Goal: Contribute content: Add original content to the website for others to see

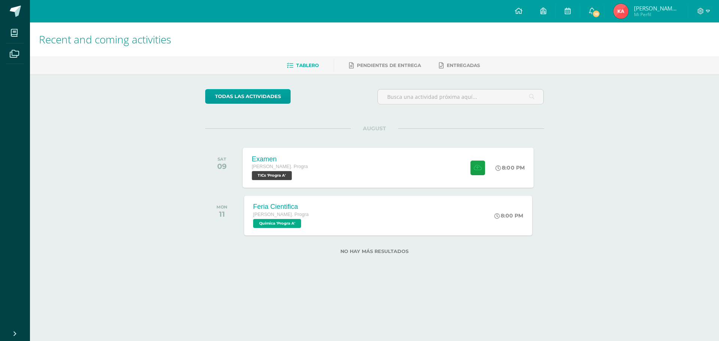
click at [323, 156] on div "Examen Quinto Bach. Progra TICs 'Progra A' 8:00 PM Examen TICs Cargando conteni…" at bounding box center [388, 168] width 291 height 40
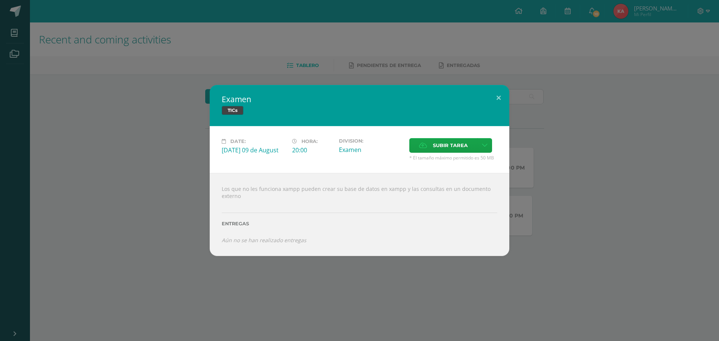
click at [632, 49] on div "Examen TICs Date: Saturday 09 de August Hora: 20:00 Division: Examen" at bounding box center [359, 170] width 719 height 341
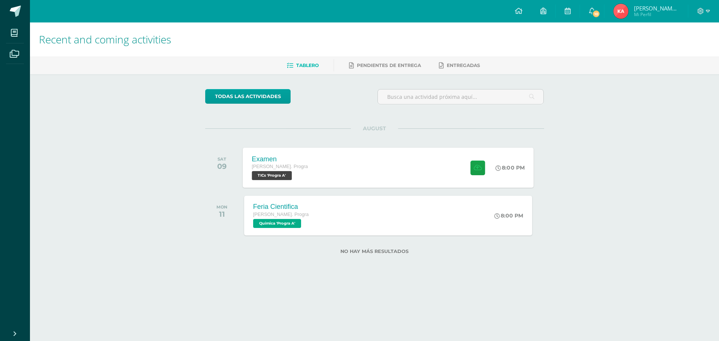
click at [606, 12] on div "Examen TICs Date: Saturday 09 de August Hora: 20:00 Division: Examen" at bounding box center [359, 170] width 719 height 341
click at [601, 12] on span "10" at bounding box center [596, 14] width 8 height 8
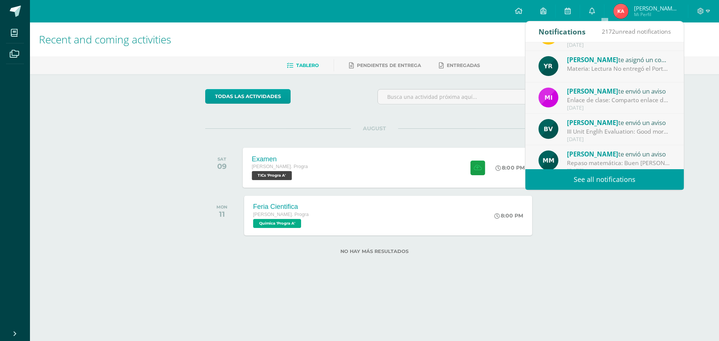
scroll to position [112, 0]
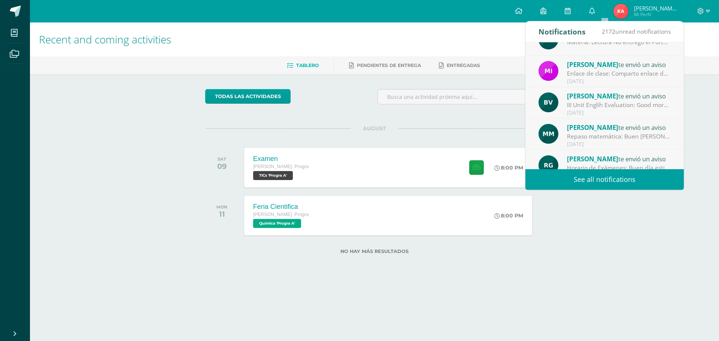
click at [368, 170] on div "Examen Quinto Bach. Progra TICs 'Progra A' 8:00 PM Examen TICs" at bounding box center [388, 168] width 288 height 40
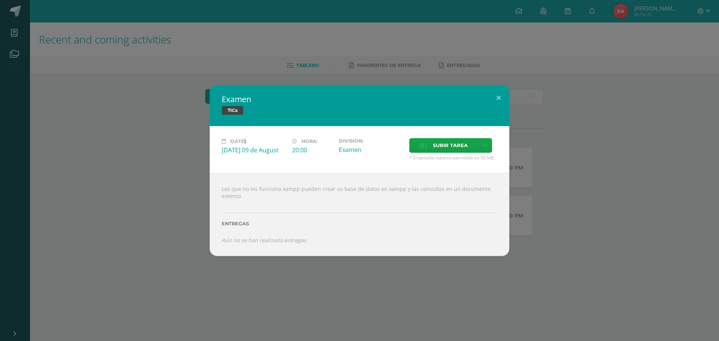
drag, startPoint x: 246, startPoint y: 133, endPoint x: 249, endPoint y: 114, distance: 19.0
click at [243, 126] on div "Date: Saturday 09 de August Hora: 20:00 Division: Examen Subir tarea Cancel" at bounding box center [360, 149] width 300 height 47
click at [495, 96] on button at bounding box center [498, 97] width 21 height 25
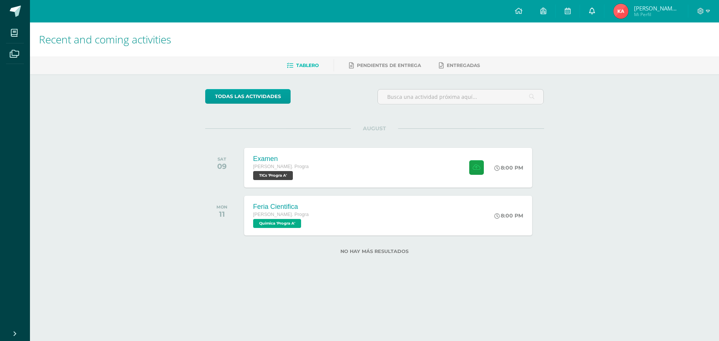
click at [604, 4] on link "0" at bounding box center [592, 11] width 24 height 22
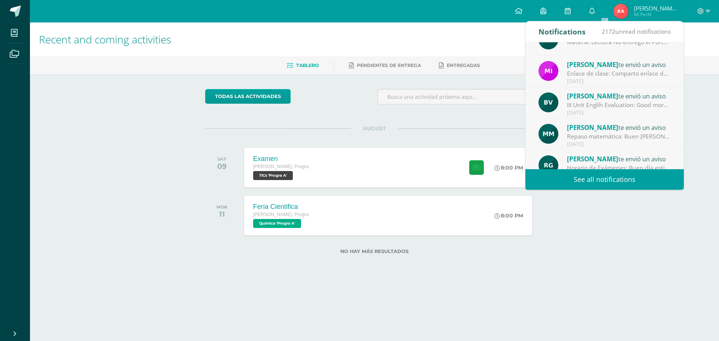
click at [622, 27] on div "2172 unread notifications" at bounding box center [636, 31] width 69 height 21
click at [619, 33] on span "2172 unread notifications" at bounding box center [636, 31] width 69 height 8
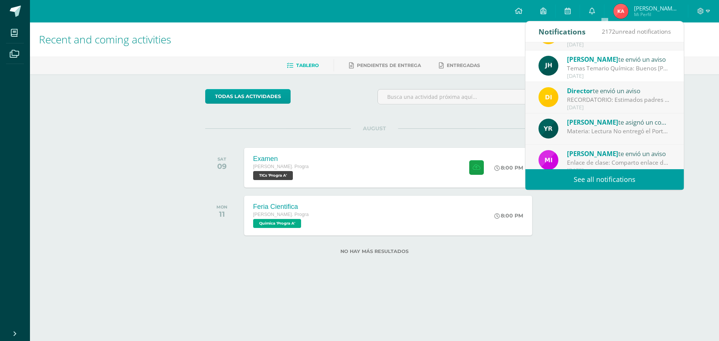
scroll to position [0, 0]
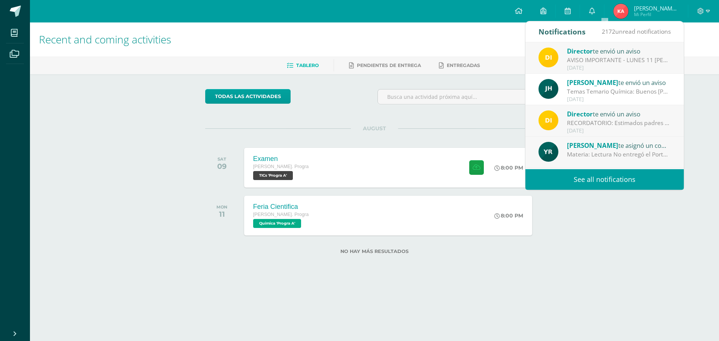
click at [645, 30] on span "2172 unread notifications" at bounding box center [636, 31] width 69 height 8
click at [645, 31] on span "2172 unread notifications" at bounding box center [636, 31] width 69 height 8
click at [614, 180] on link "See all notifications" at bounding box center [605, 179] width 158 height 21
click at [297, 158] on div "Examen Quinto Bach. Progra TICs 'Progra A'" at bounding box center [280, 168] width 73 height 40
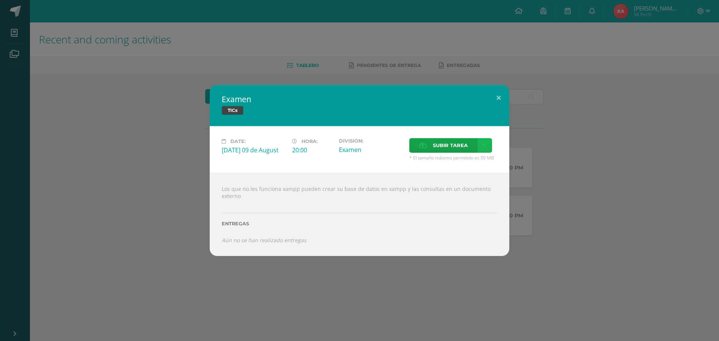
click at [490, 145] on link at bounding box center [485, 145] width 15 height 15
click at [473, 160] on link "Subir enlace" at bounding box center [458, 162] width 75 height 12
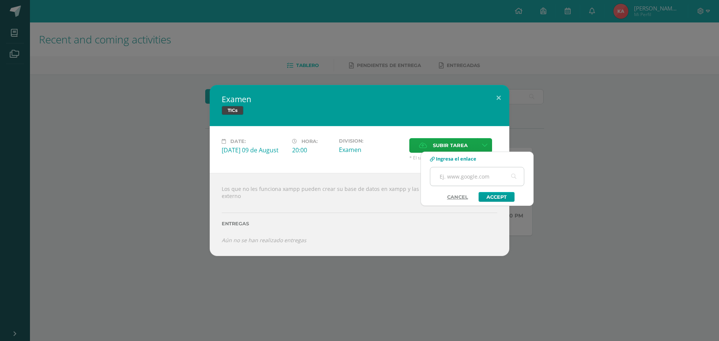
click at [464, 177] on input "text" at bounding box center [478, 176] width 94 height 18
paste input "https://www.canva.com/design/DAGvoWFffiw/lyFly-9WEJ70eRu-e45JKg/edit?utm_conten…"
type input "https://www.canva.com/design/DAGvoWFffiw/lyFly-9WEJ70eRu-e45JKg/edit?utm_conten…"
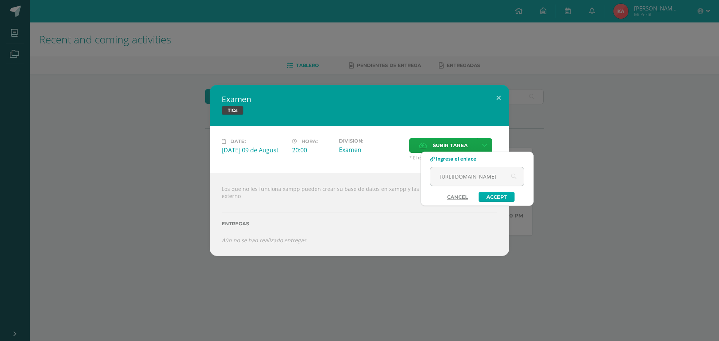
click at [503, 196] on link "Accept" at bounding box center [497, 197] width 36 height 10
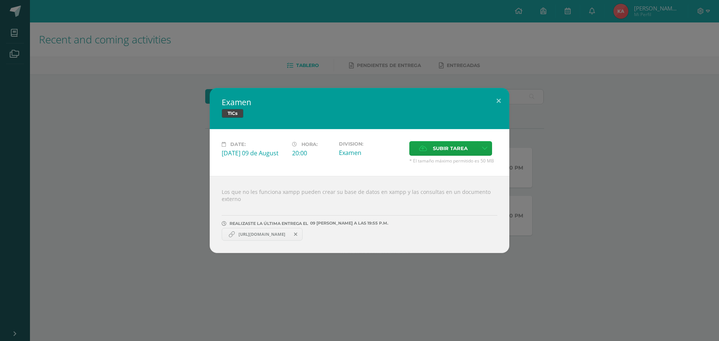
click at [151, 79] on div "Examen TICs Date: Saturday 09 de August Hora: 20:00 Division: Examen" at bounding box center [359, 170] width 719 height 341
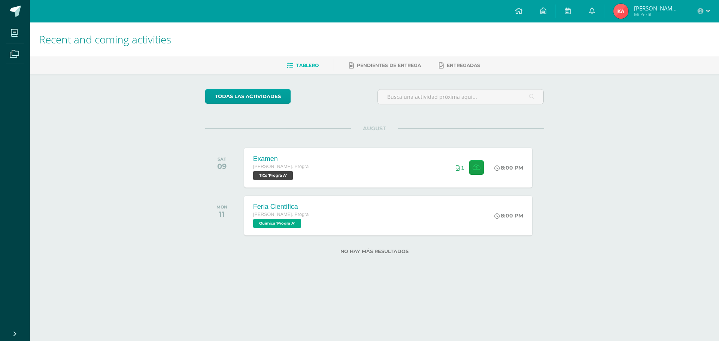
click at [333, 176] on div "Examen Quinto Bach. Progra TICs 'Progra A' 8:00 PM 1 Examen TICs Date:" at bounding box center [388, 168] width 288 height 40
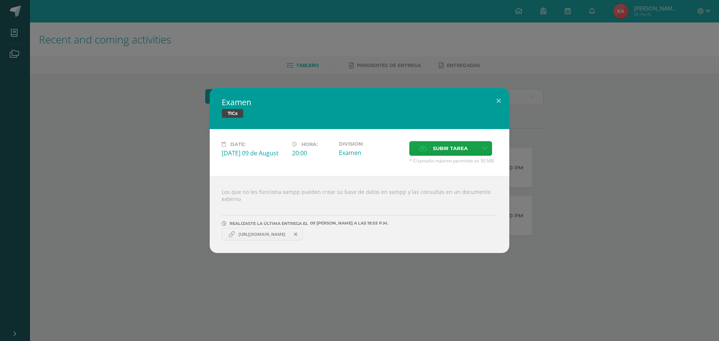
click at [275, 232] on span "https://www.canva.com/design/DAGvoWFffiw/lyFly-9WEJ70eRu-e45JKg/edit?utm_conten…" at bounding box center [262, 235] width 54 height 6
click at [268, 233] on span "https://www.canva.com/design/DAGvoWFffiw/lyFly-9WEJ70eRu-e45JKg/edit?utm_conten…" at bounding box center [262, 235] width 54 height 6
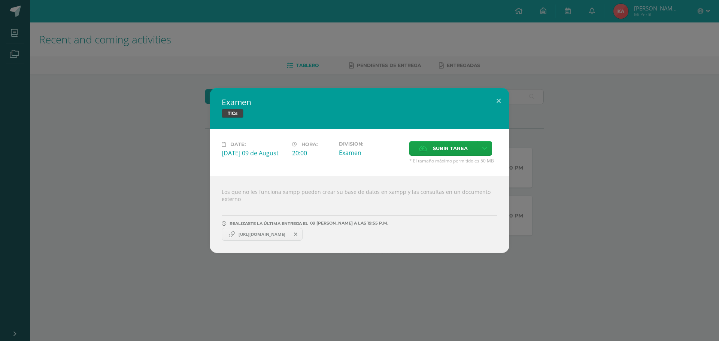
click at [268, 233] on span "https://www.canva.com/design/DAGvoWFffiw/lyFly-9WEJ70eRu-e45JKg/edit?utm_conten…" at bounding box center [262, 235] width 54 height 6
click at [273, 242] on div "Los que no les funciona xampp pueden crear su base de datos en xampp y las cons…" at bounding box center [360, 214] width 300 height 77
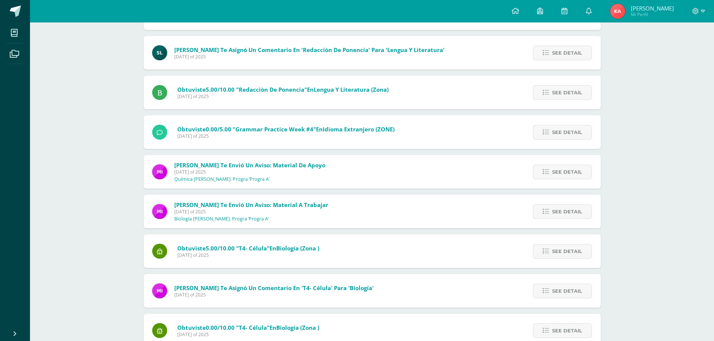
scroll to position [988, 0]
